Goal: Entertainment & Leisure: Consume media (video, audio)

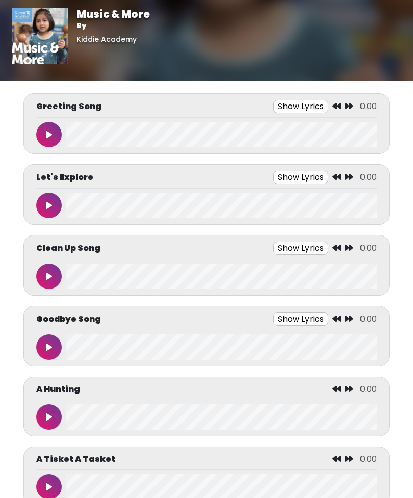
click at [49, 142] on button at bounding box center [48, 134] width 25 height 25
click at [115, 338] on wave at bounding box center [221, 346] width 311 height 25
click at [61, 346] on button at bounding box center [48, 346] width 25 height 25
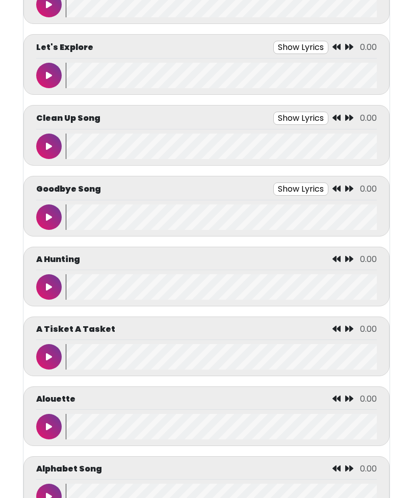
scroll to position [130, 0]
click at [52, 423] on button at bounding box center [48, 426] width 25 height 25
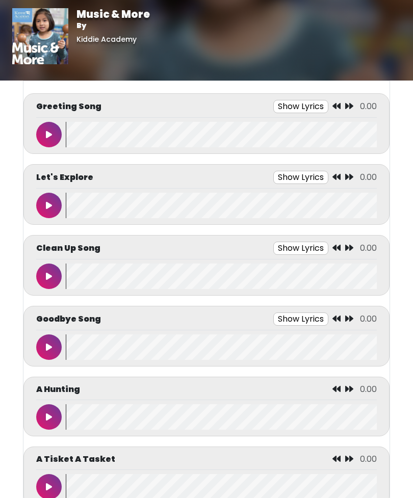
click at [49, 347] on icon at bounding box center [49, 347] width 6 height 8
